Goal: Task Accomplishment & Management: Manage account settings

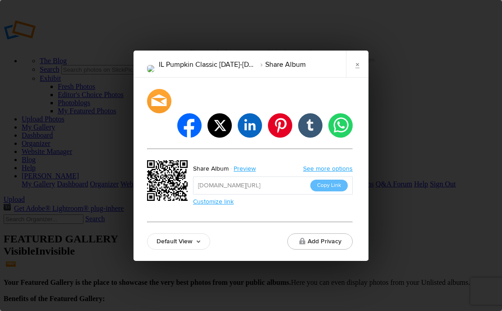
click at [357, 69] on link "×" at bounding box center [357, 64] width 23 height 27
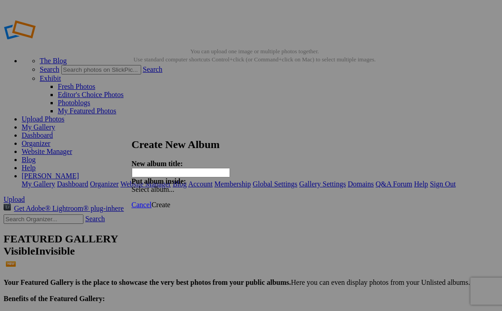
paste input "AR Sporting AR Fall Inv. [DATE]-[DATE]"
type input "AR Sporting AR Fall Inv. [DATE]-[DATE]"
click at [171, 201] on span "Create" at bounding box center [161, 205] width 19 height 8
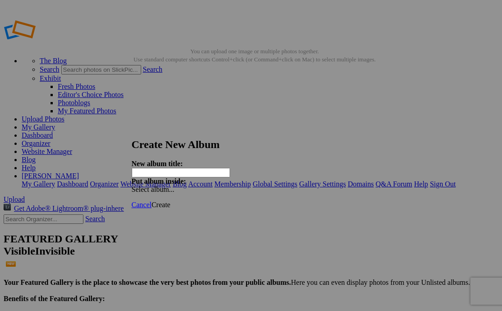
paste input "DE RSC [DATE] [DATE]-[DATE]"
type input "DE RSC [DATE] [DATE]-[DATE]"
click at [171, 201] on span "Create" at bounding box center [161, 205] width 19 height 8
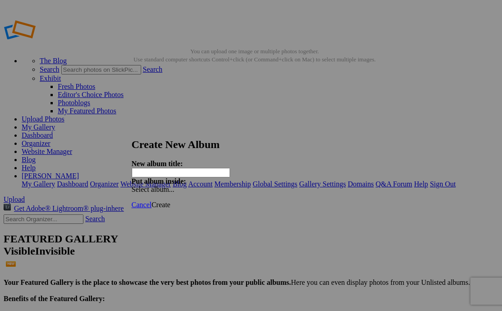
paste input "MO LCS Fall Classic [DATE]-[DATE]"
type input "MO LCS Fall Classic [DATE]-[DATE]"
click at [171, 201] on span "Create" at bounding box center [161, 205] width 19 height 8
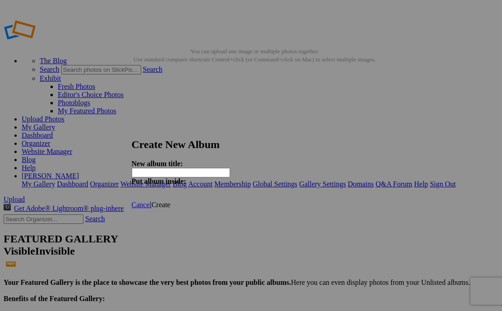
paste input "NC Genesis Cup [DATE]-[DATE]"
type input "NC Genesis Cup [DATE]-[DATE]"
click at [171, 201] on span "Create" at bounding box center [161, 205] width 19 height 8
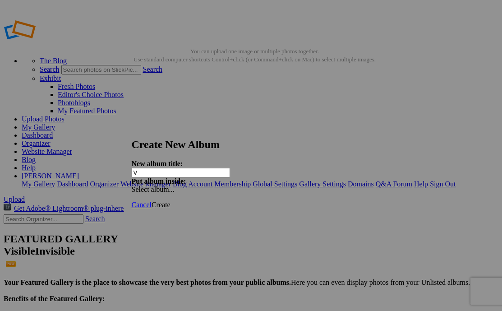
type input "V"
paste input "NY East Islip Fall Classic [DATE]-[DATE]"
type input "NY East Islip Fall Classic [DATE]-[DATE]"
click at [171, 201] on span "Create" at bounding box center [161, 205] width 19 height 8
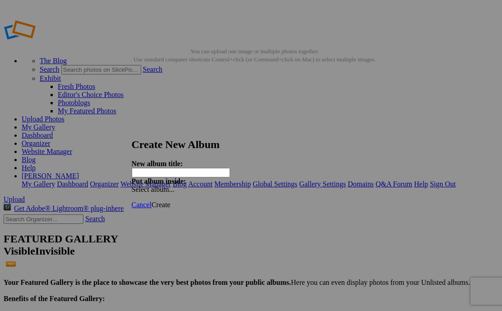
paste input "OH Warrior Fall Classic [DATE]-[DATE]"
type input "OH Warrior Fall Classic [DATE]-[DATE]"
click at [171, 201] on span "Create" at bounding box center [161, 205] width 19 height 8
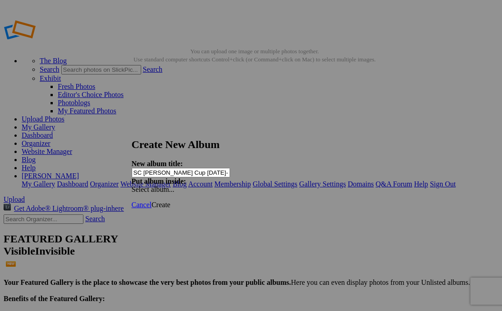
type input "SC [PERSON_NAME] Cup [DATE]-[DATE]"
click at [171, 201] on span "Create" at bounding box center [161, 205] width 19 height 8
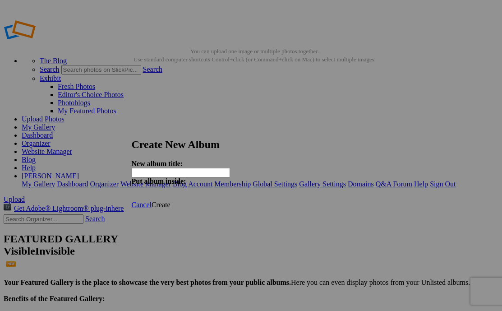
paste input "TX Fiesta Challenge [DATE]-[DATE]"
type input "TX Fiesta Challenge [DATE]-[DATE]"
click at [171, 201] on span "Create" at bounding box center [161, 205] width 19 height 8
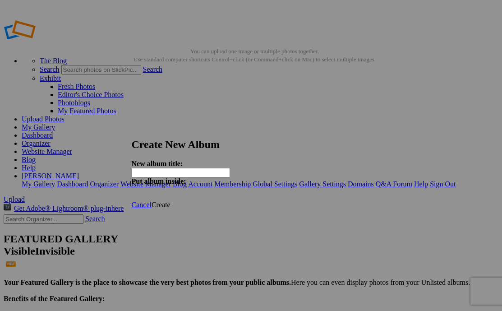
paste input "VA River City Cup [DATE]-[DATE]"
type input "VA River City Cup [DATE]-[DATE]"
click at [171, 201] on span "Create" at bounding box center [161, 205] width 19 height 8
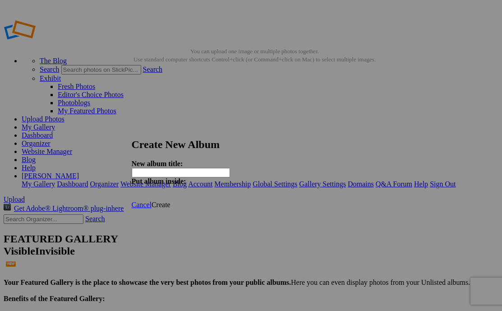
paste input "WI Copia Cup [DATE]-[DATE]"
type input "WI Copia Cup [DATE]-[DATE]"
click at [171, 201] on span "Create" at bounding box center [161, 205] width 19 height 8
